Goal: Task Accomplishment & Management: Complete application form

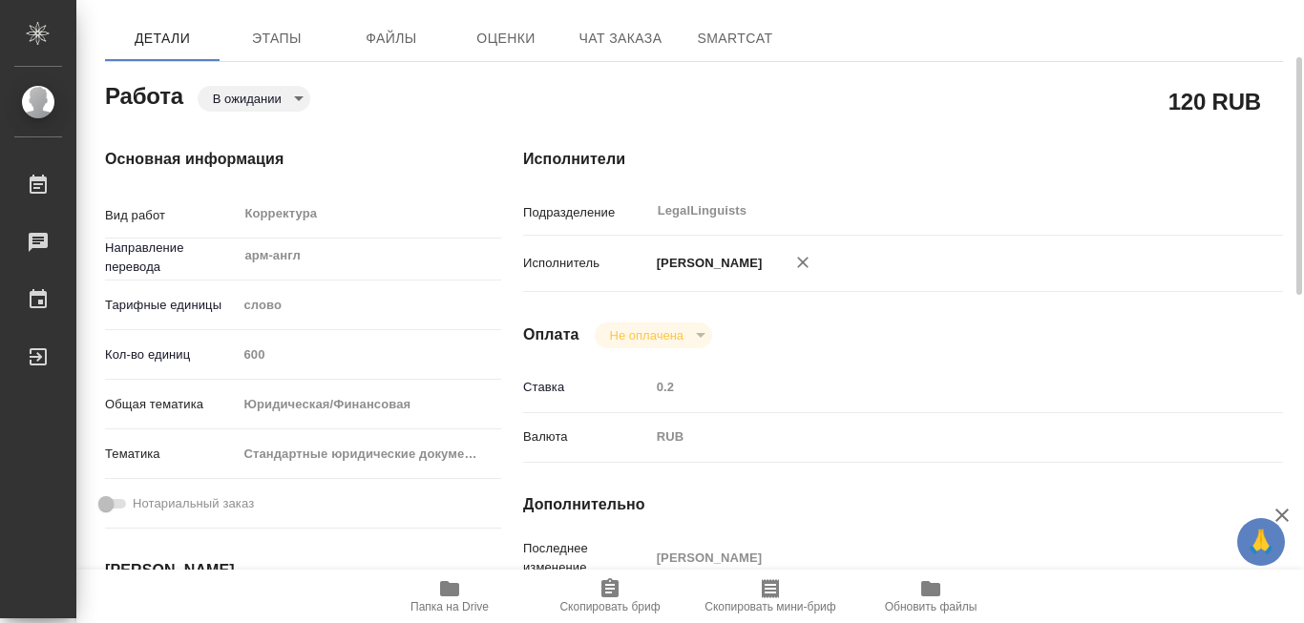
scroll to position [55, 0]
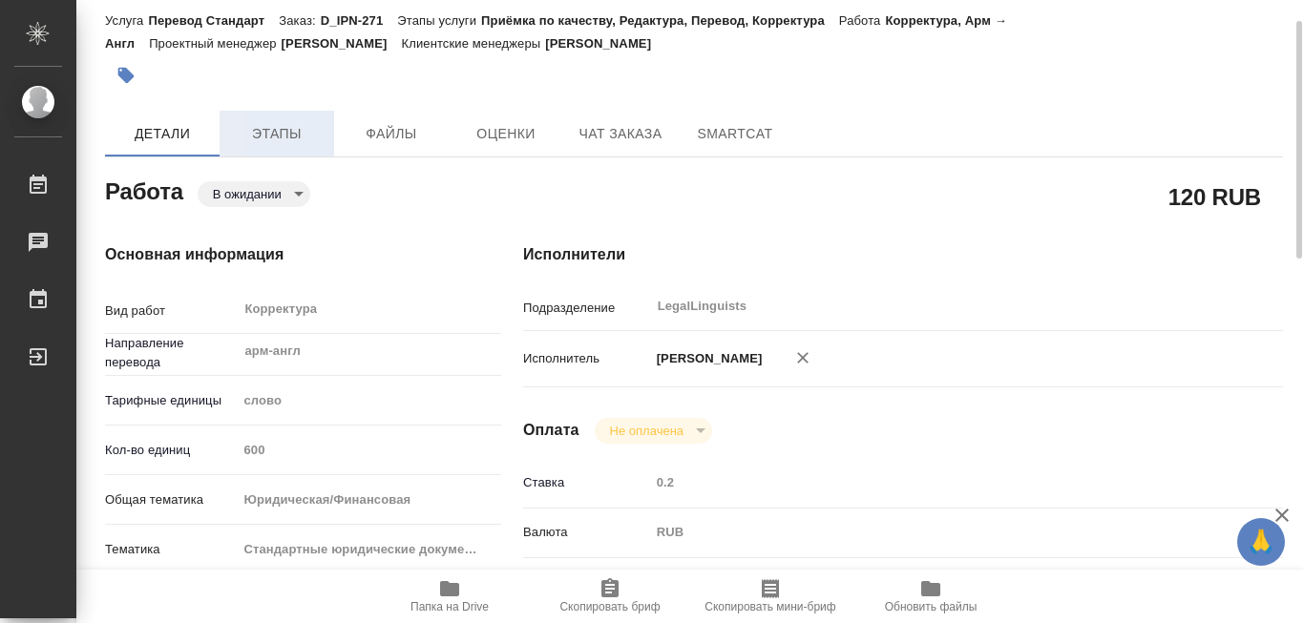
click at [292, 136] on span "Этапы" at bounding box center [277, 134] width 92 height 24
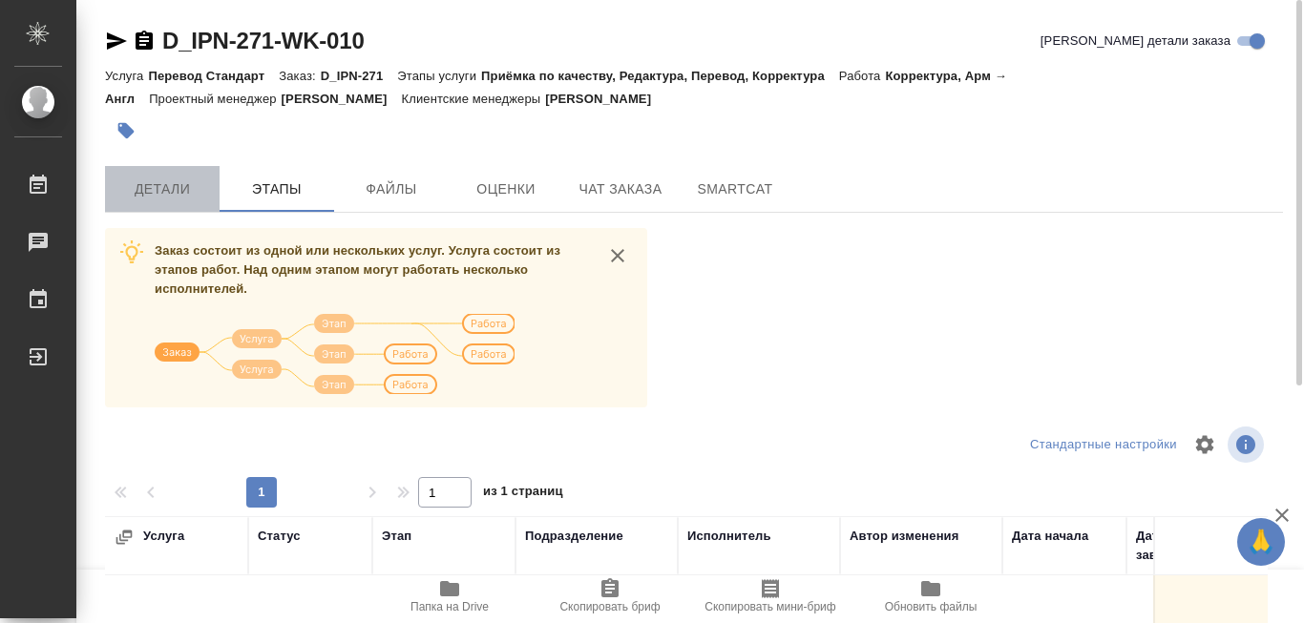
click at [177, 193] on span "Детали" at bounding box center [162, 189] width 92 height 24
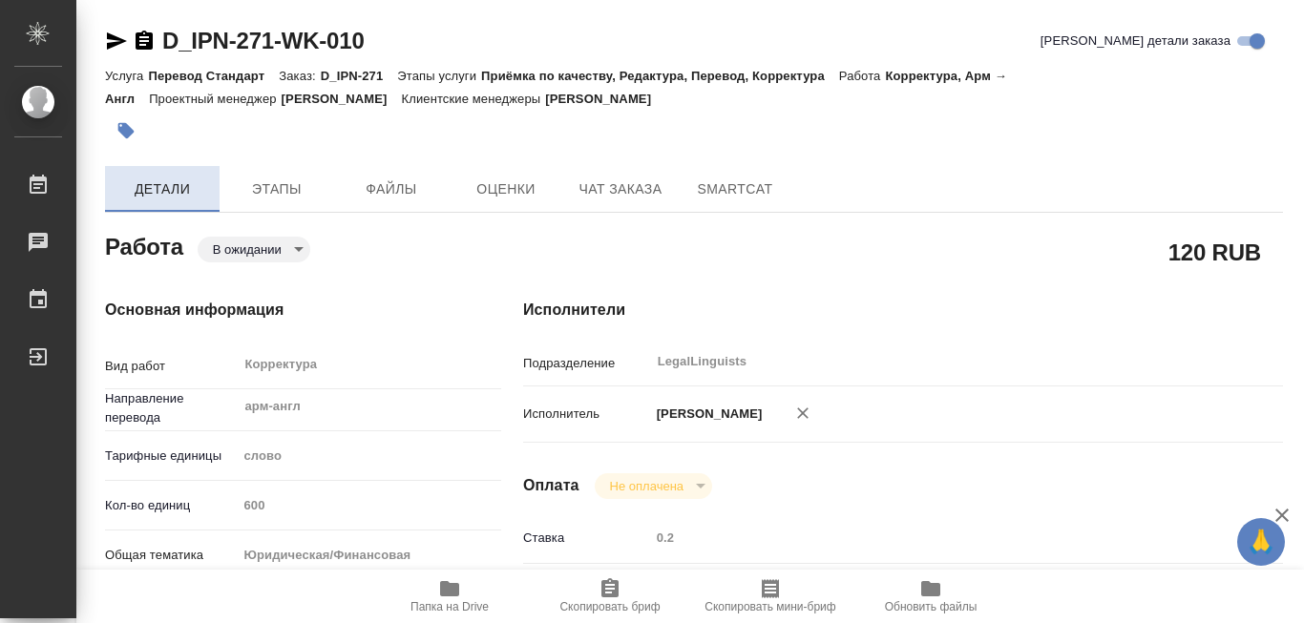
type textarea "x"
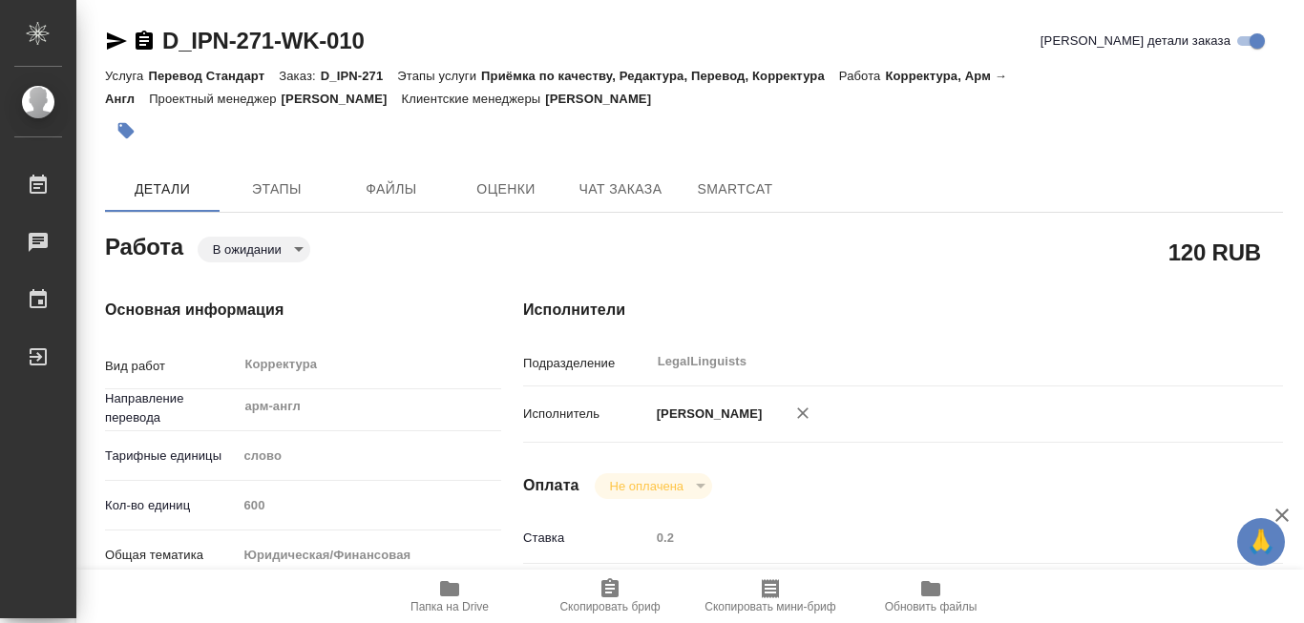
type textarea "x"
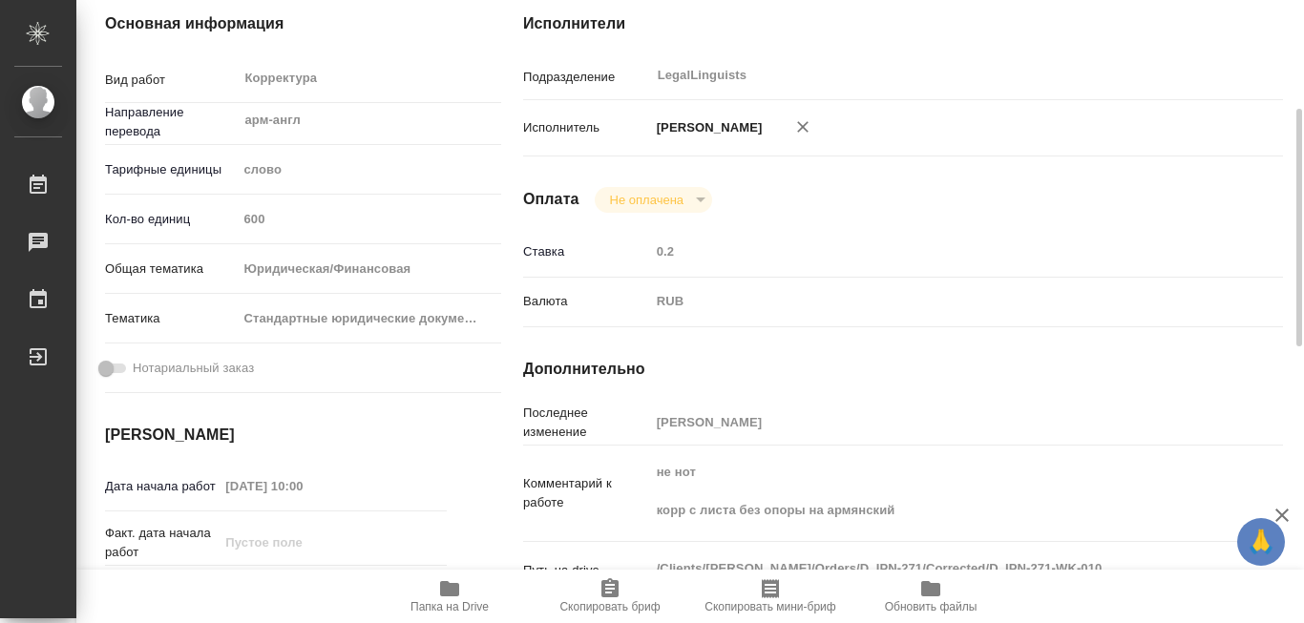
scroll to position [382, 0]
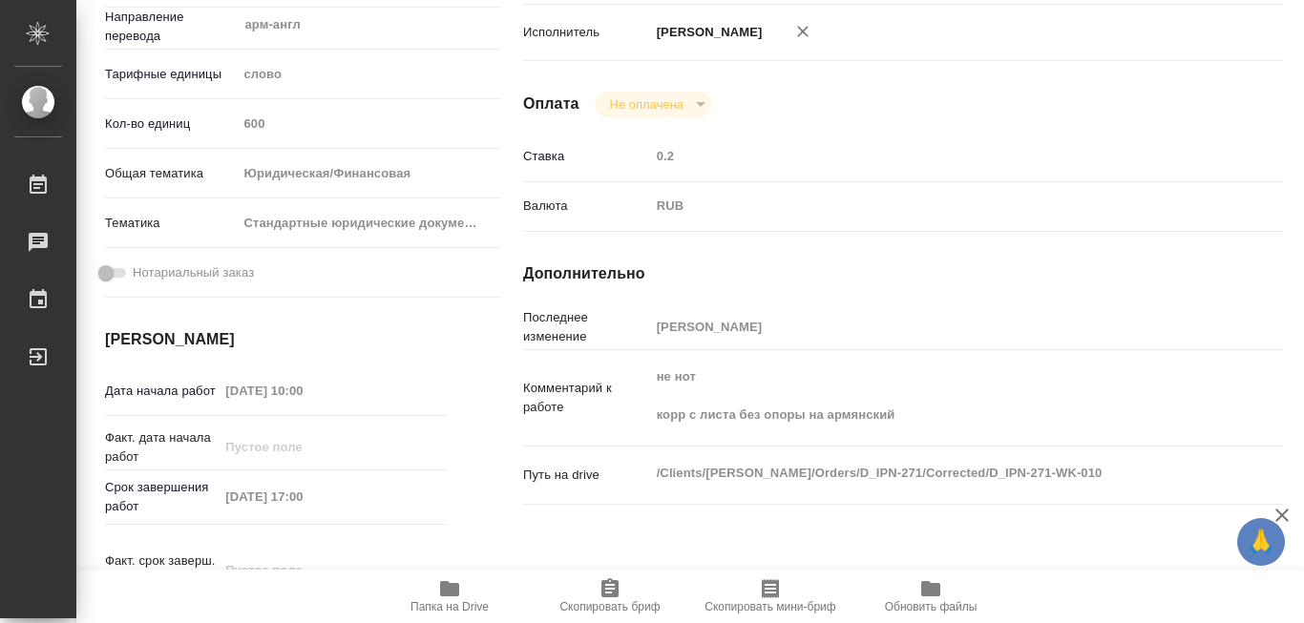
type textarea "x"
